Goal: Find specific fact: Find specific fact

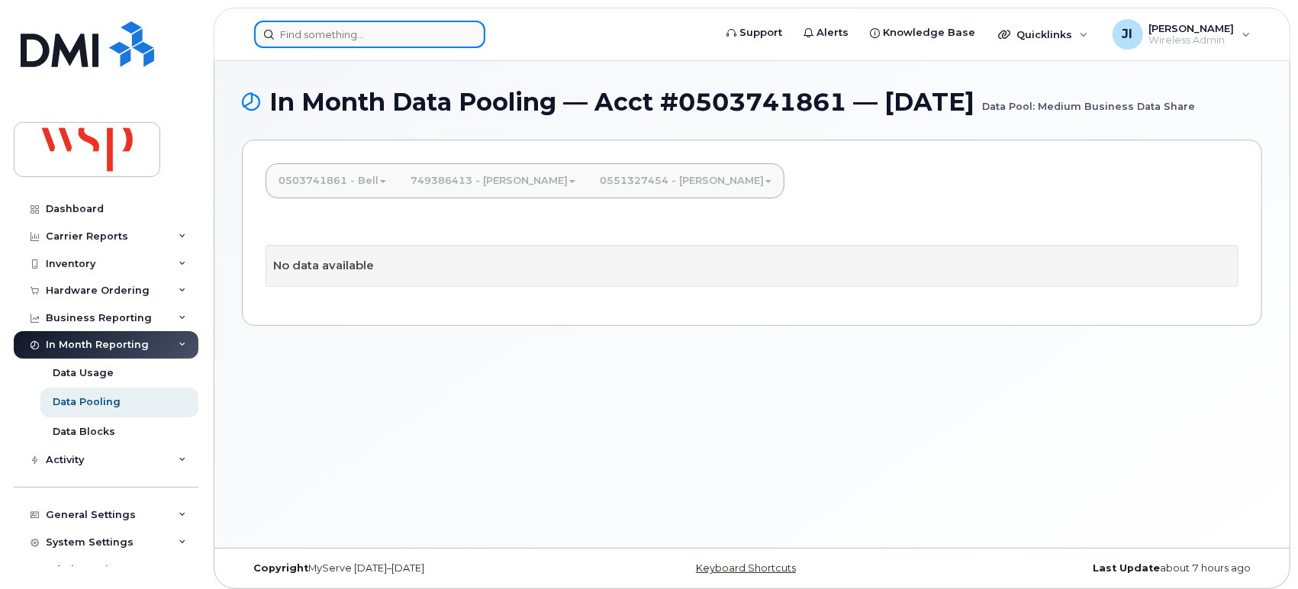
click at [348, 38] on input at bounding box center [369, 34] width 231 height 27
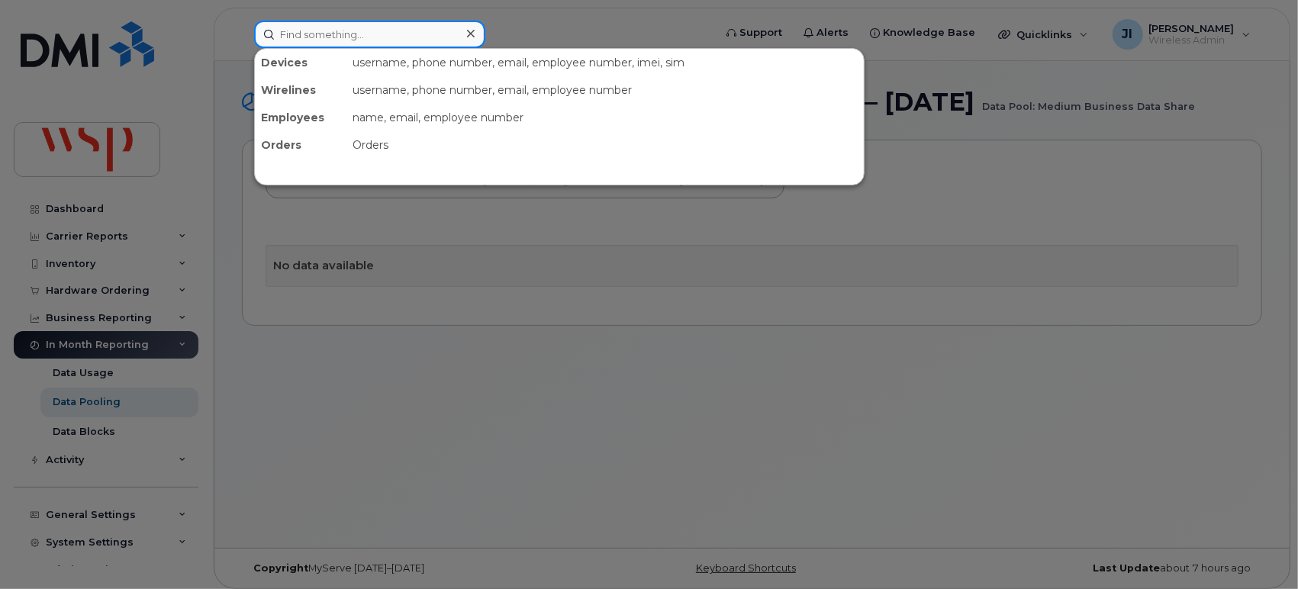
paste input "7789997901"
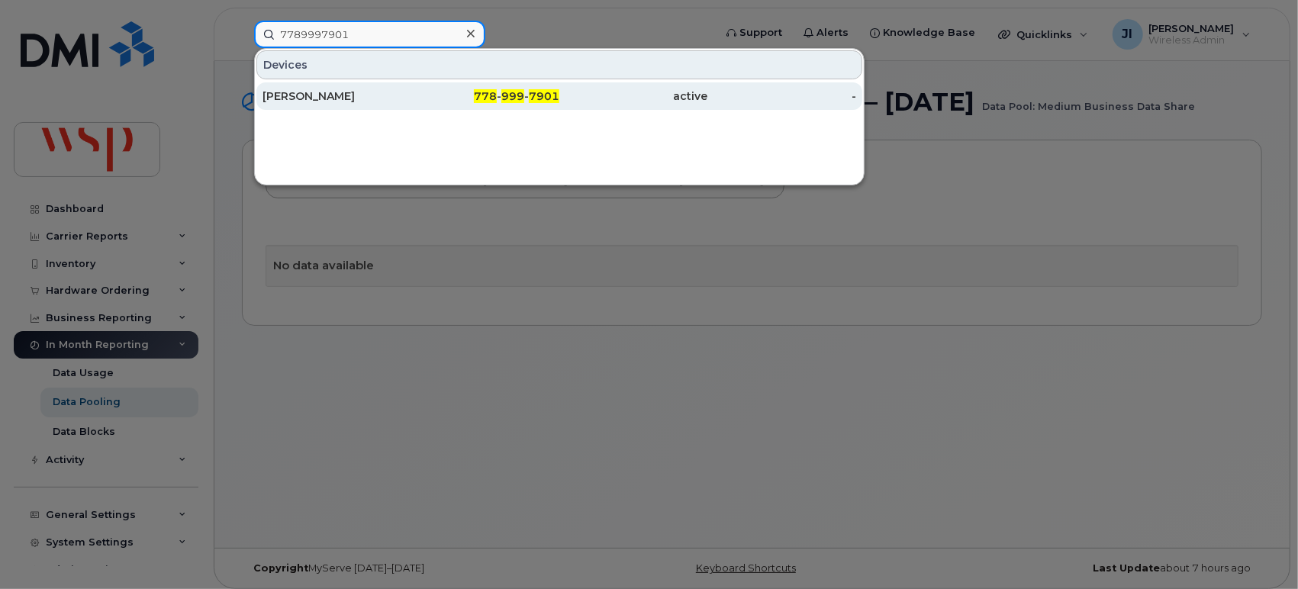
type input "7789997901"
click at [559, 83] on div "778 - 999 - 7901" at bounding box center [633, 95] width 149 height 27
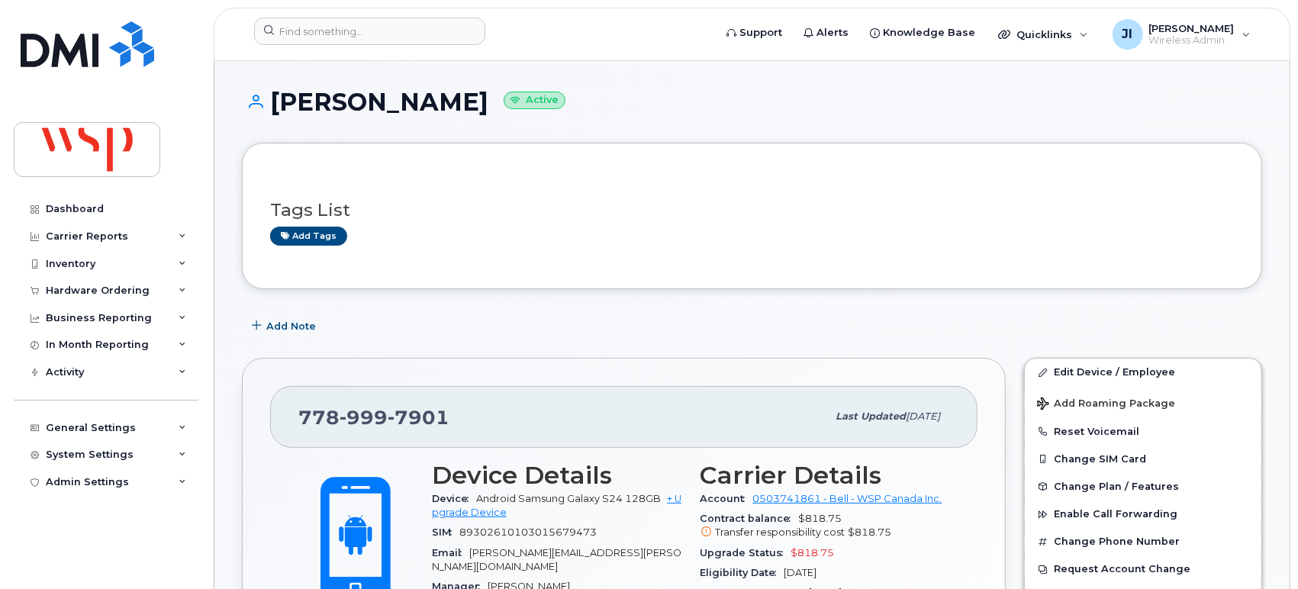
click at [427, 412] on span "7901" at bounding box center [419, 417] width 62 height 23
click at [426, 412] on span "7901" at bounding box center [419, 417] width 62 height 23
copy span "778 999 7901"
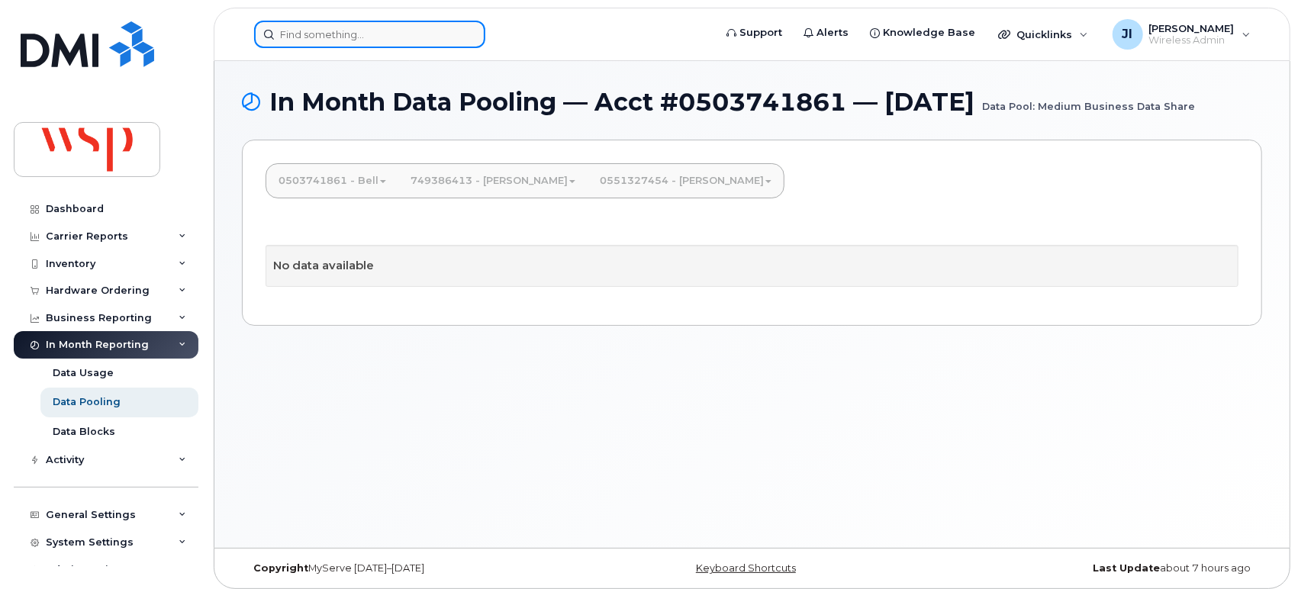
click at [394, 47] on header "Support Alerts Knowledge Base Quicklinks Suspend / Cancel Device Change SIM Car…" at bounding box center [752, 34] width 1077 height 53
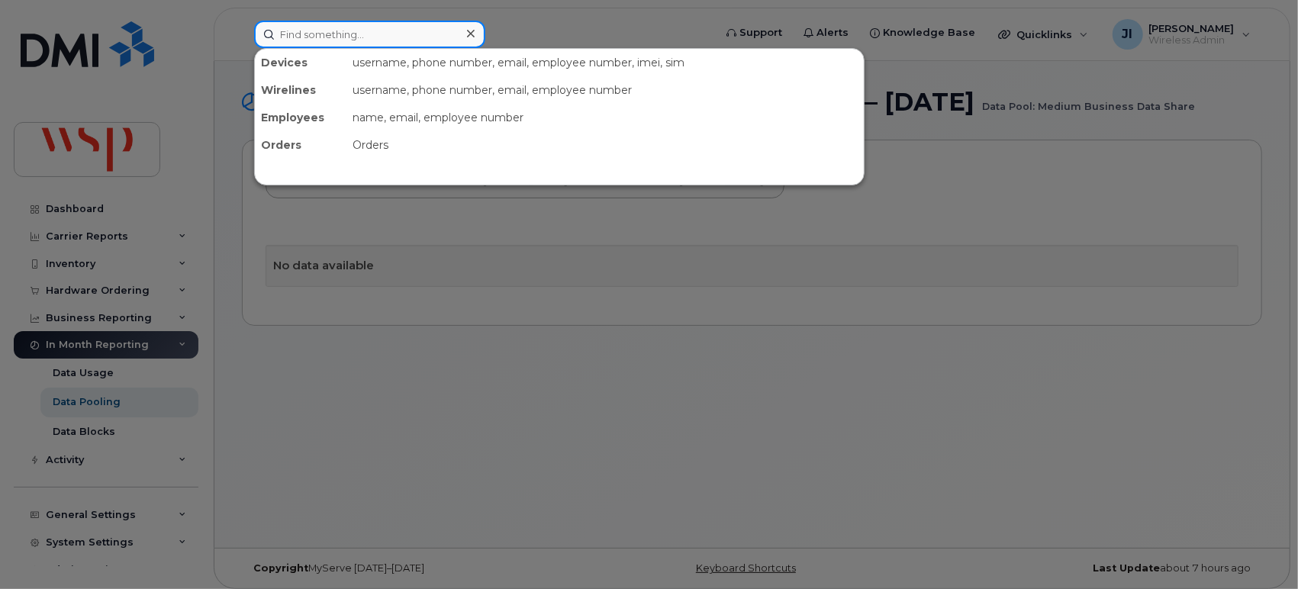
paste input "7789997901"
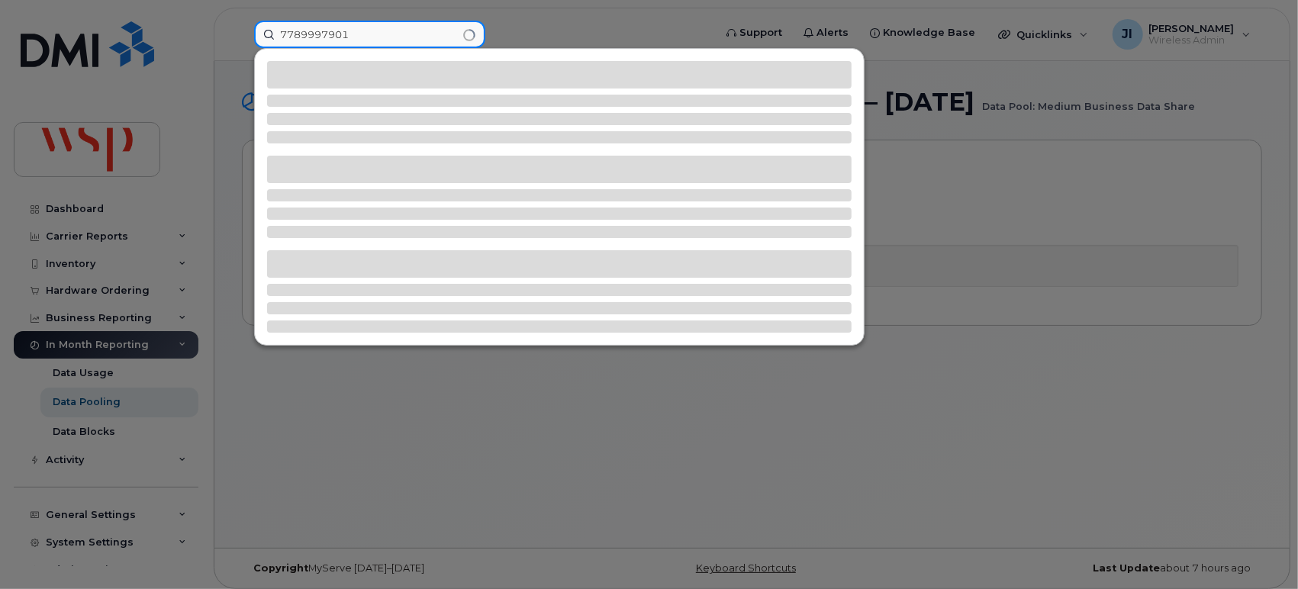
type input "7789997901"
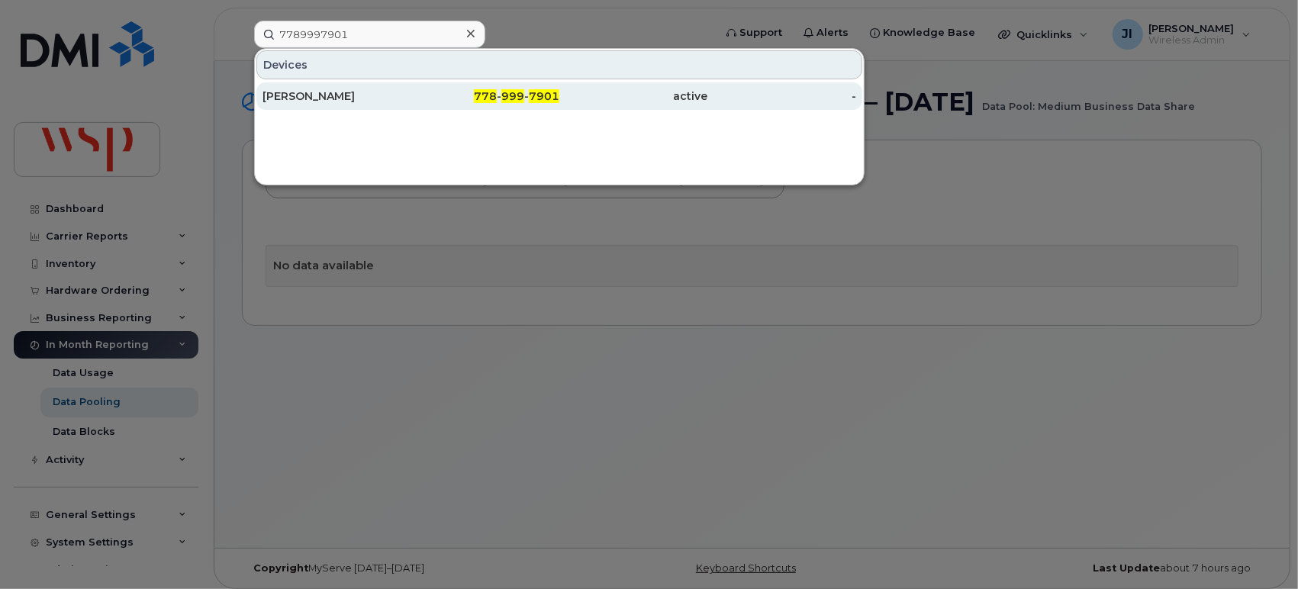
click at [348, 95] on div "[PERSON_NAME]" at bounding box center [337, 96] width 149 height 15
